Goal: Transaction & Acquisition: Subscribe to service/newsletter

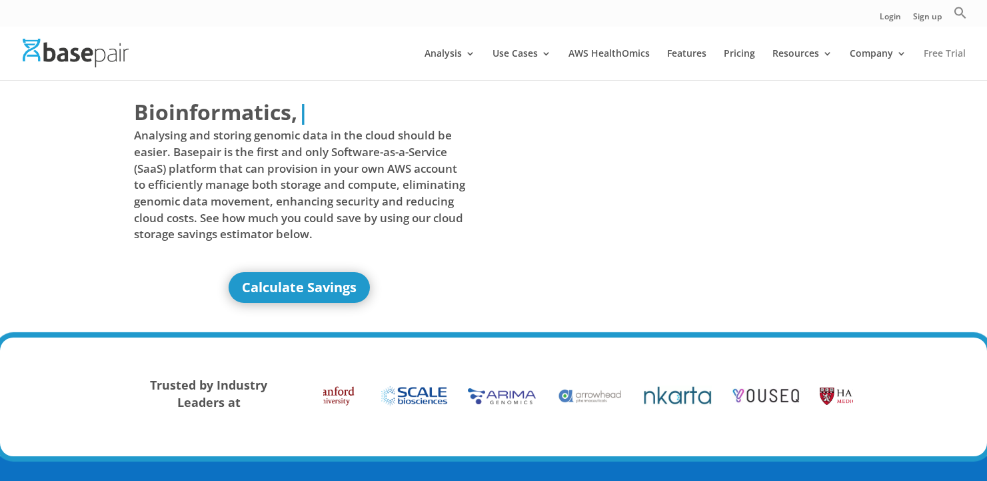
click at [942, 49] on link "Free Trial" at bounding box center [945, 64] width 42 height 31
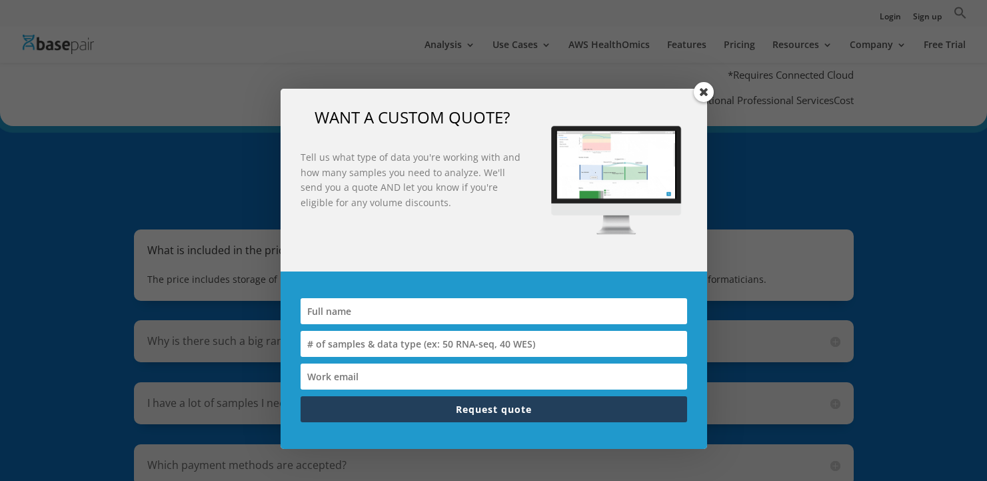
scroll to position [704, 0]
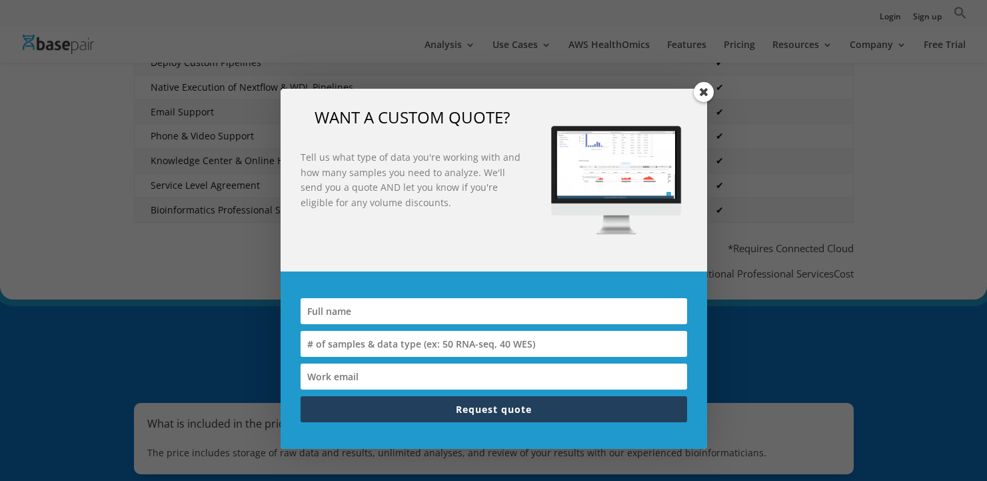
click at [703, 86] on span at bounding box center [704, 92] width 20 height 20
